Goal: Task Accomplishment & Management: Use online tool/utility

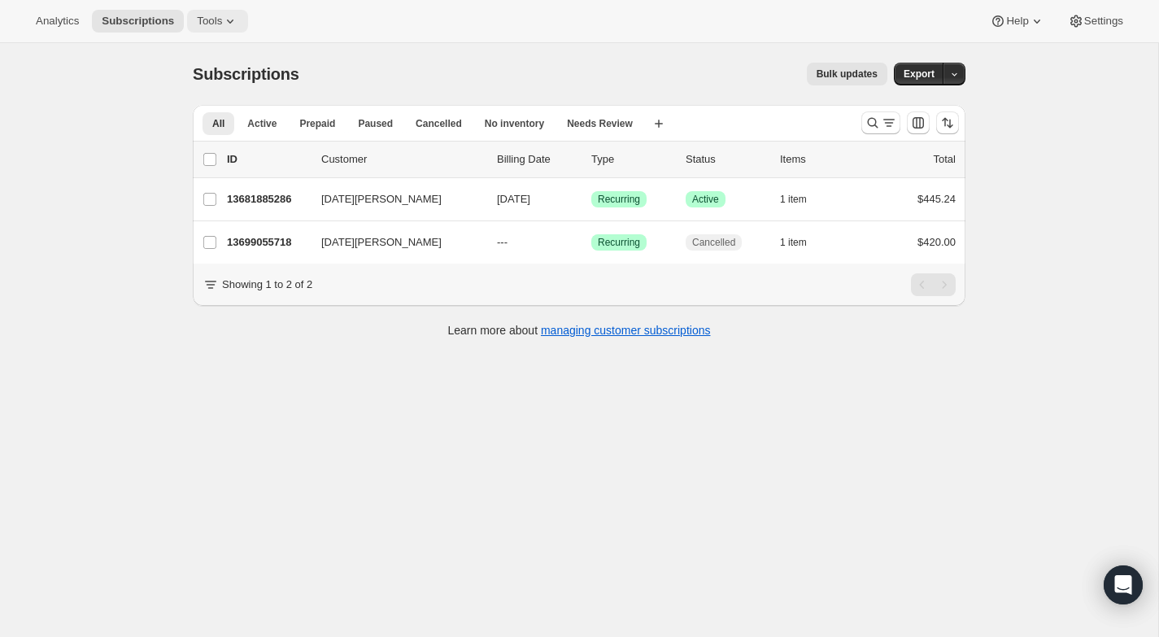
click at [238, 24] on icon at bounding box center [230, 21] width 16 height 16
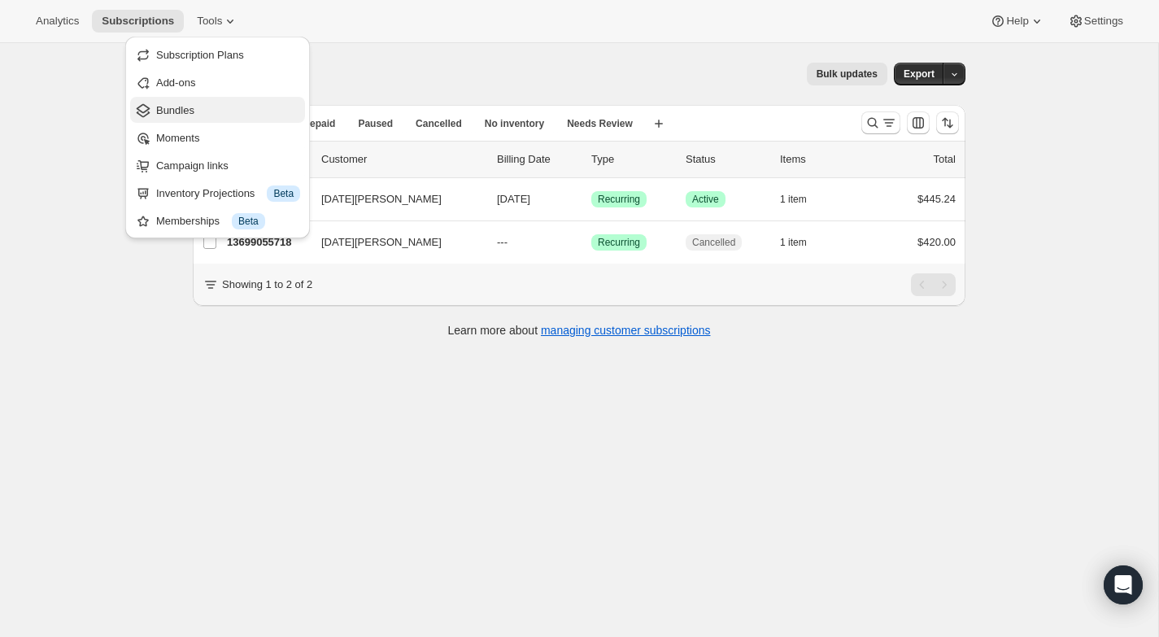
click at [193, 110] on span "Bundles" at bounding box center [175, 110] width 38 height 12
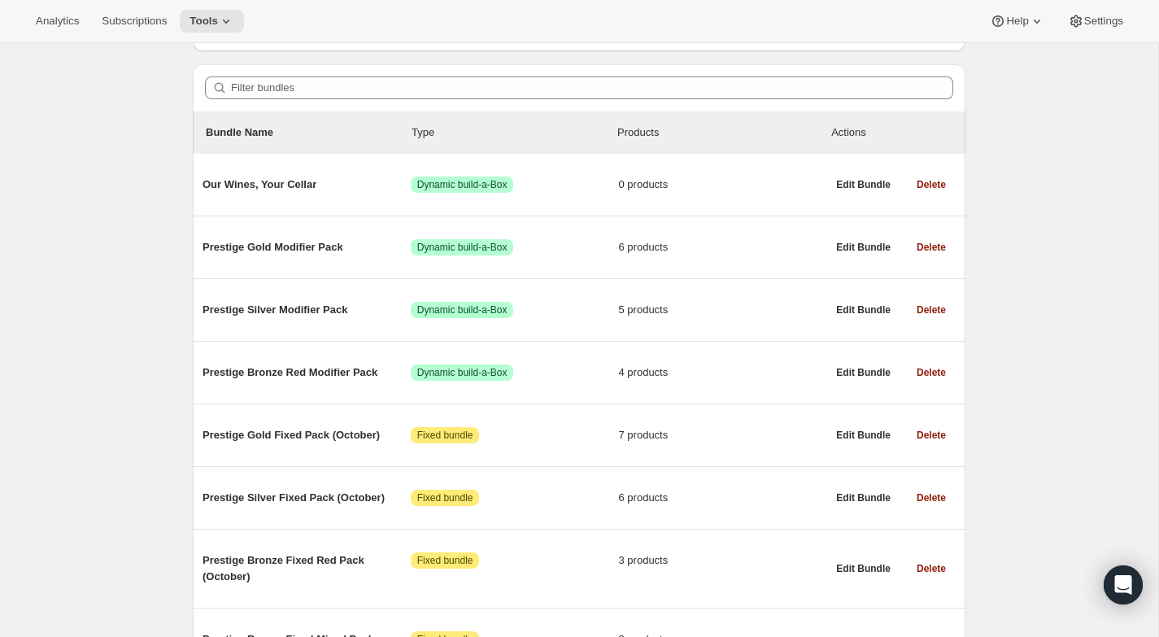
scroll to position [129, 0]
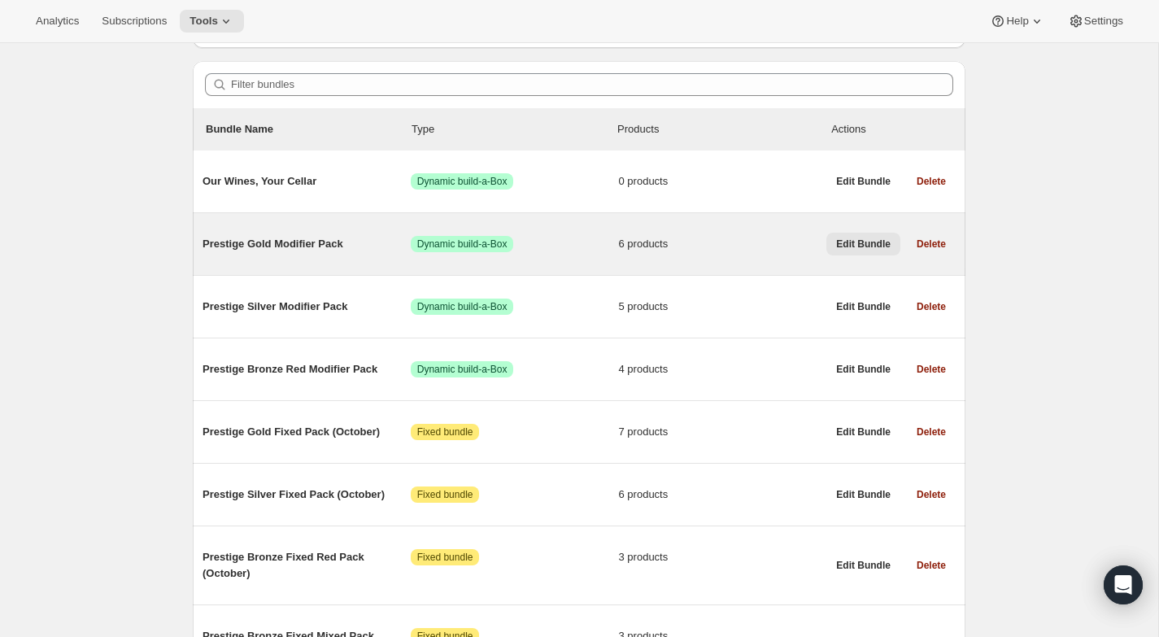
click at [858, 242] on span "Edit Bundle" at bounding box center [863, 244] width 54 height 13
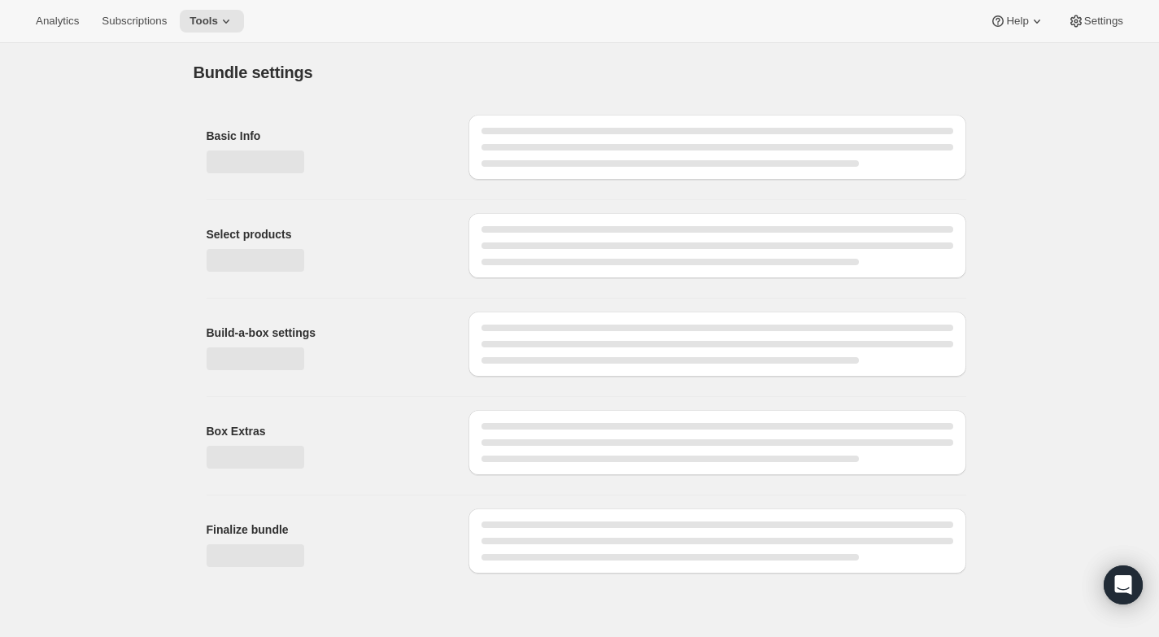
type input "Prestige Gold Modifier Pack"
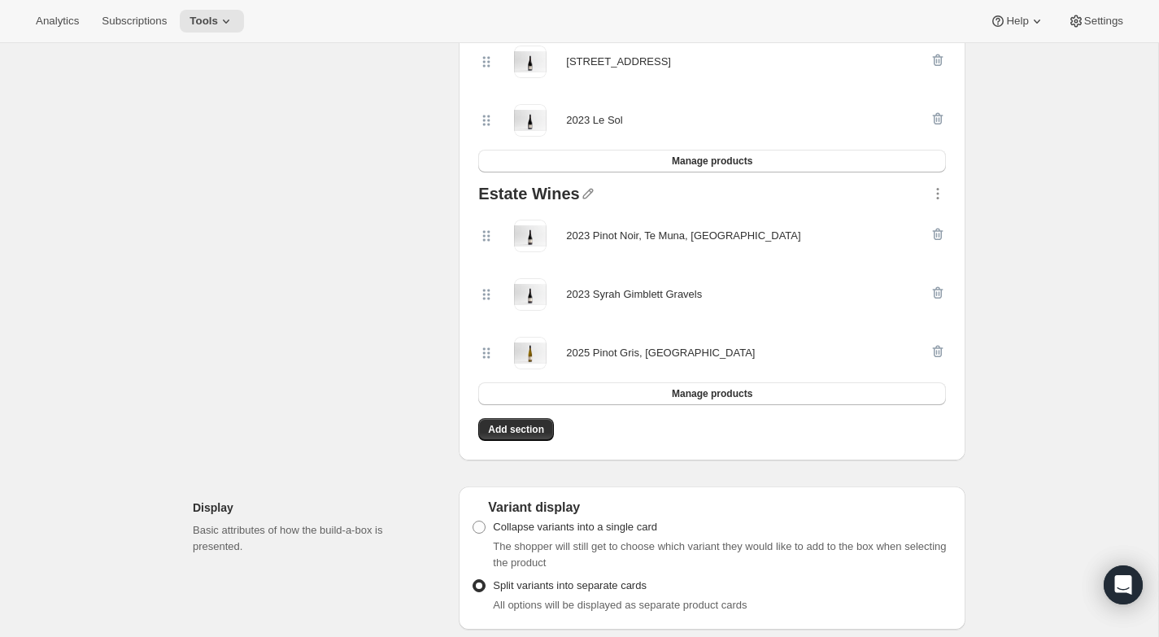
scroll to position [507, 0]
click at [705, 386] on span "Manage products" at bounding box center [712, 392] width 81 height 13
click at [733, 159] on span "Manage products" at bounding box center [712, 160] width 81 height 13
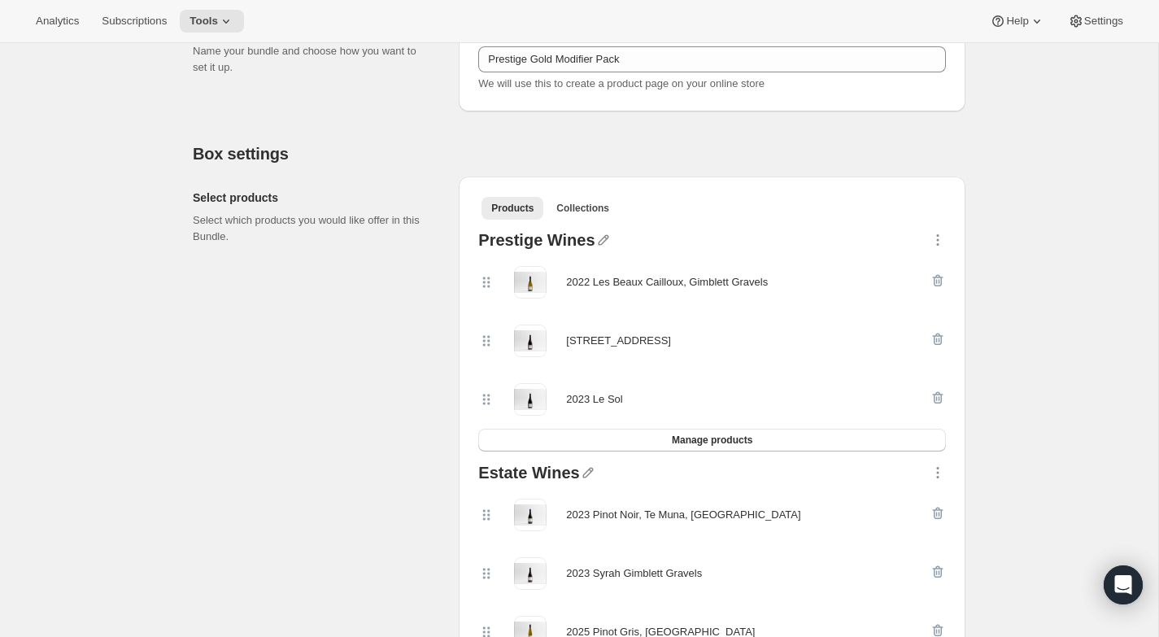
scroll to position [228, 0]
